Goal: Task Accomplishment & Management: Complete application form

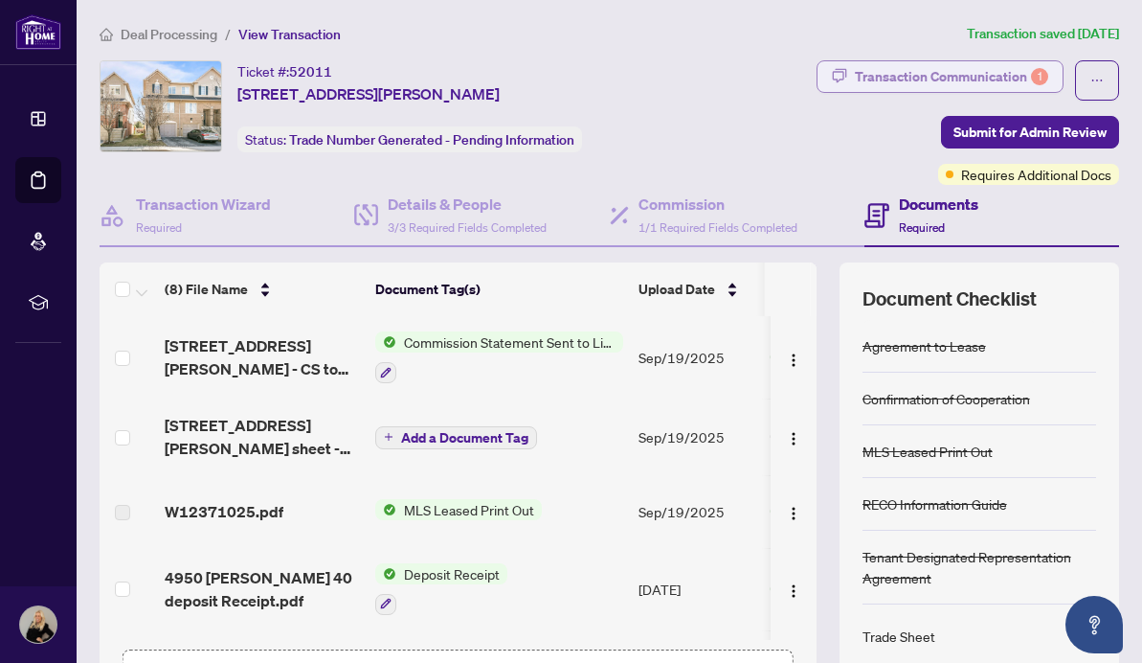
click at [888, 76] on div "Transaction Communication 1" at bounding box center [951, 76] width 193 height 31
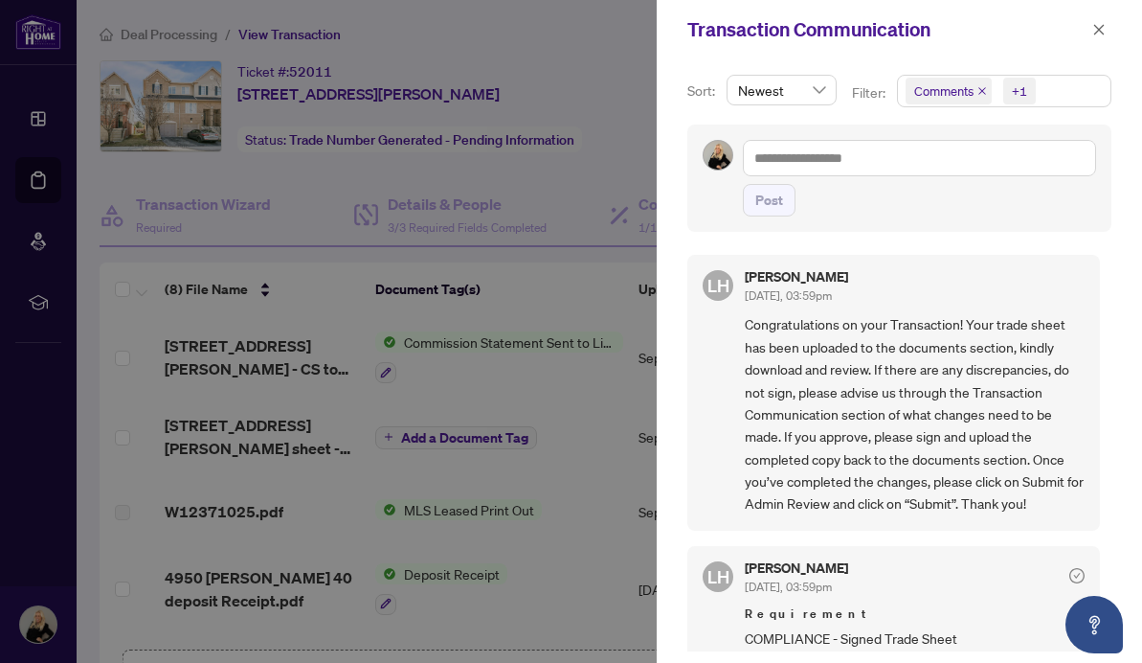
click at [574, 200] on div at bounding box center [571, 331] width 1142 height 663
click at [1100, 29] on icon "close" at bounding box center [1098, 29] width 13 height 13
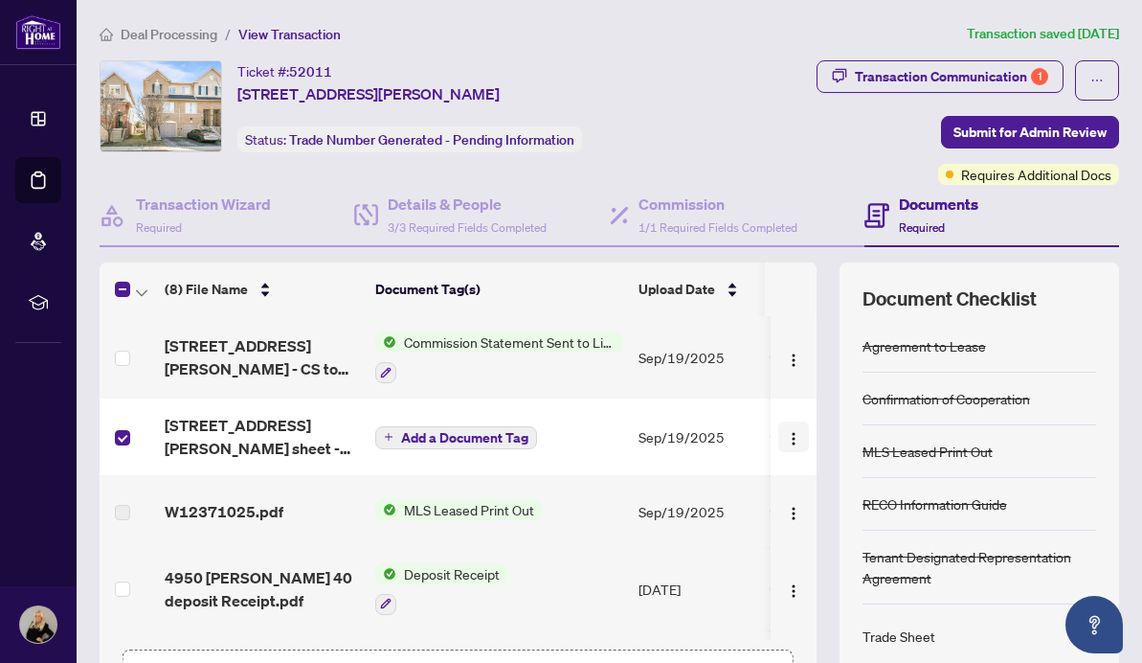
click at [788, 434] on img "button" at bounding box center [793, 438] width 15 height 15
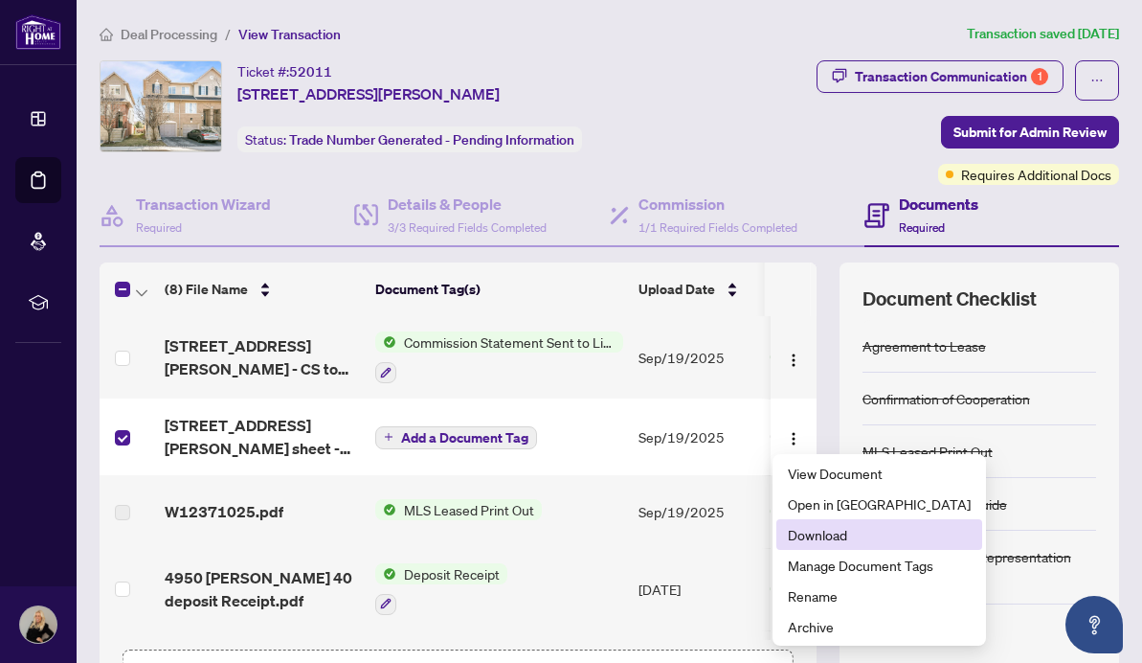
click at [810, 531] on span "Download" at bounding box center [879, 534] width 183 height 21
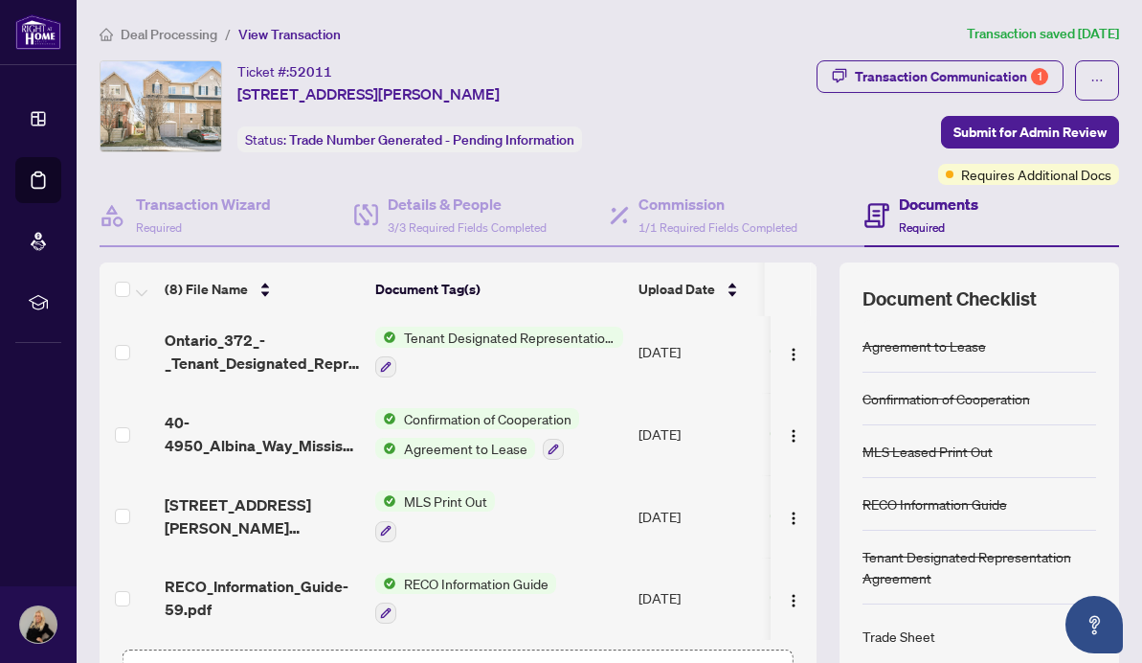
scroll to position [139, 0]
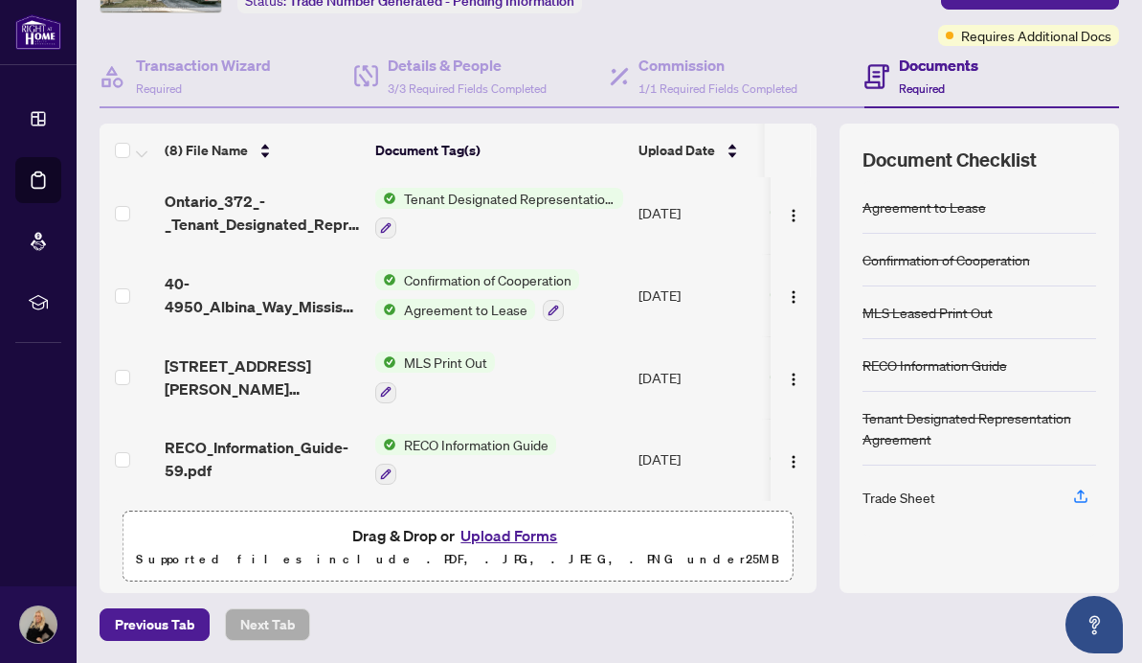
click at [503, 532] on button "Upload Forms" at bounding box center [509, 535] width 108 height 25
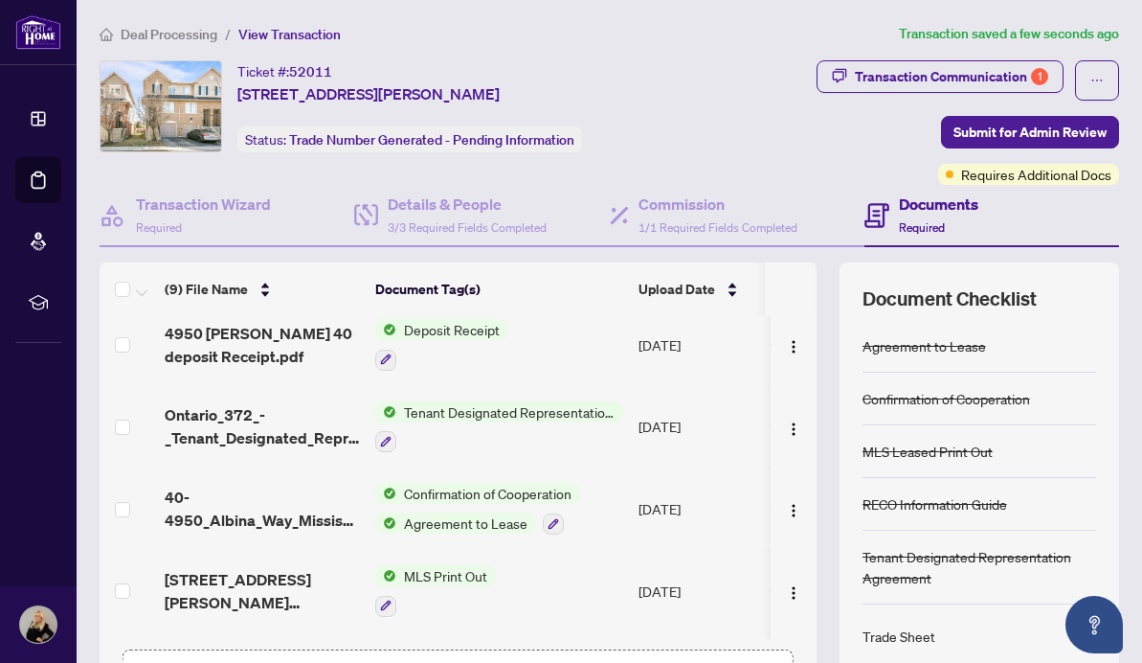
scroll to position [0, 0]
click at [1052, 129] on span "Submit for Admin Review" at bounding box center [1030, 132] width 153 height 31
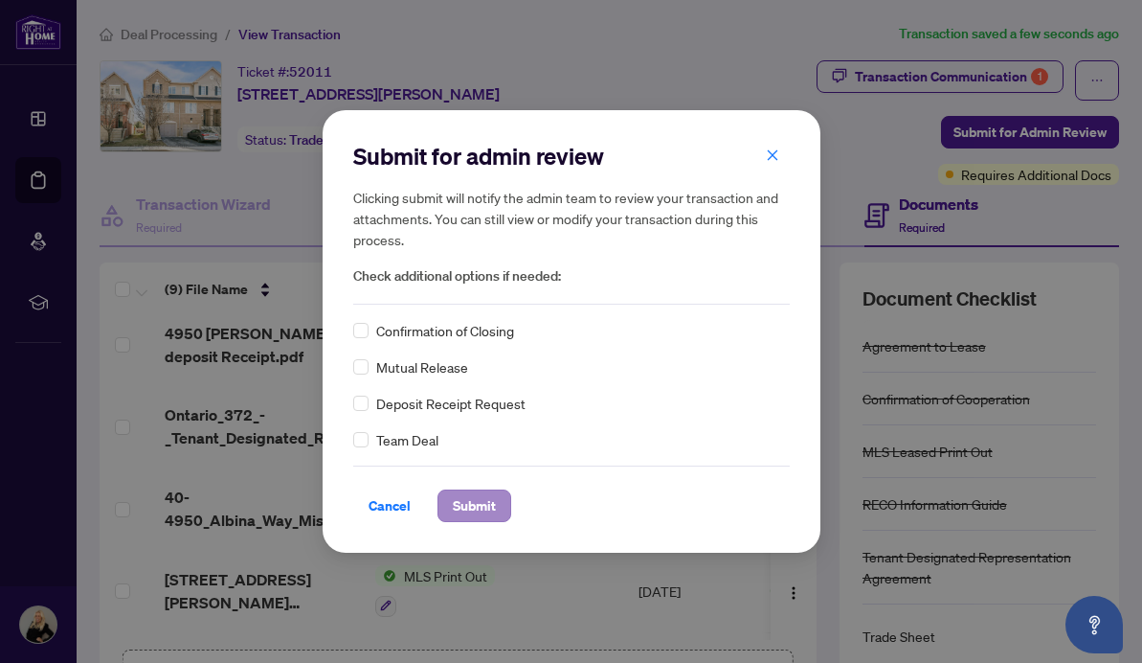
click at [466, 508] on span "Submit" at bounding box center [474, 505] width 43 height 31
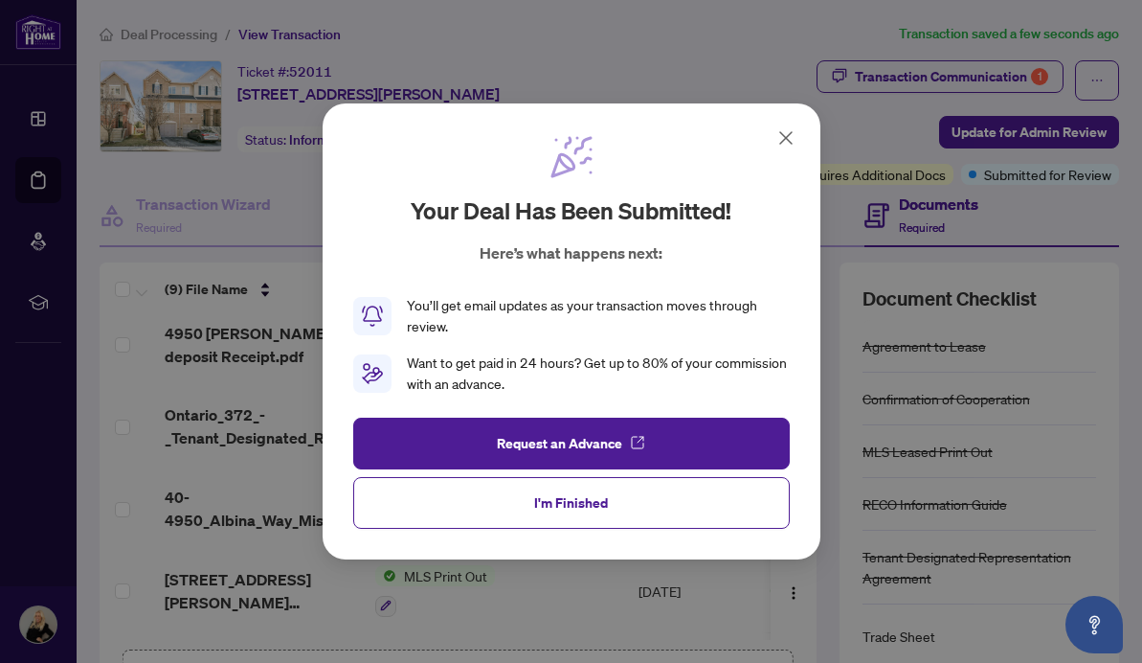
click at [786, 144] on icon at bounding box center [786, 137] width 23 height 23
